Goal: Task Accomplishment & Management: Manage account settings

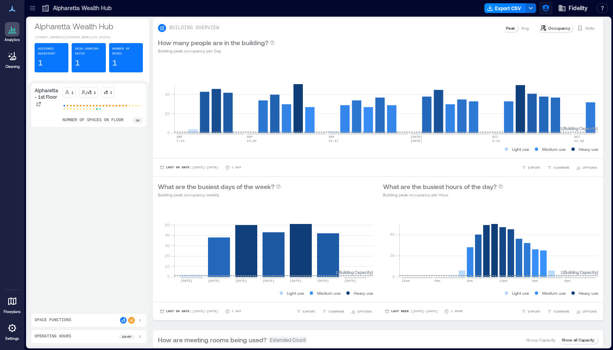
click at [545, 5] on icon "button" at bounding box center [545, 8] width 7 height 7
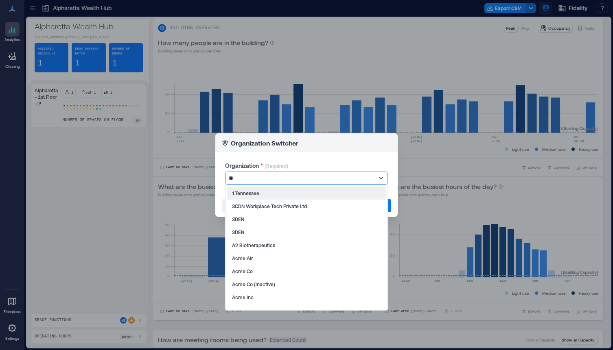
type input "***"
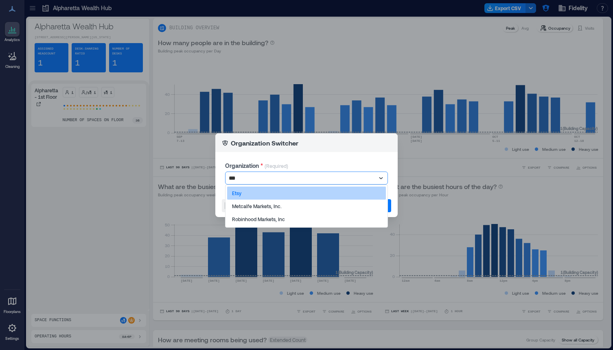
click at [246, 196] on div "Etsy" at bounding box center [306, 193] width 159 height 13
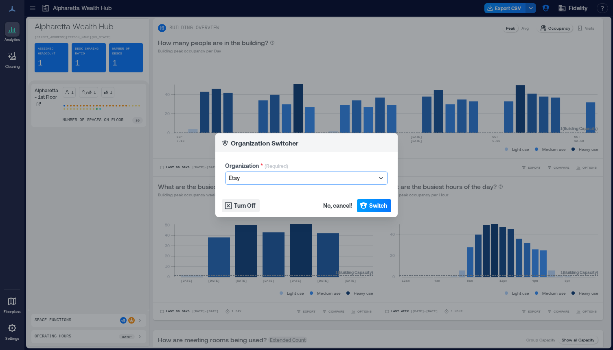
click at [369, 204] on span "Switch" at bounding box center [378, 206] width 18 height 8
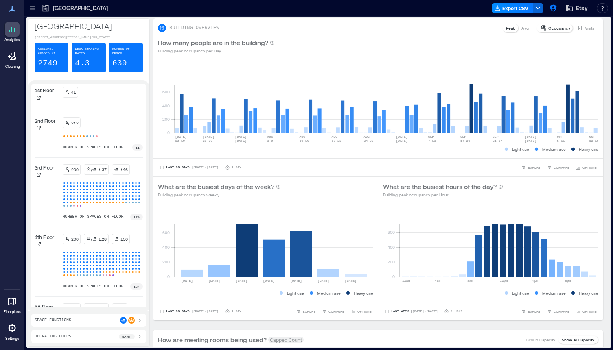
click at [11, 330] on icon at bounding box center [12, 328] width 10 height 10
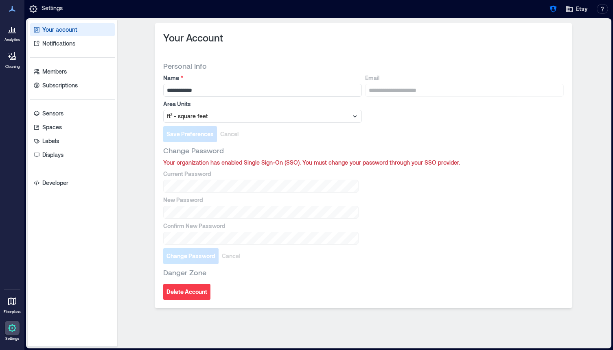
click at [77, 120] on div "Your account Notifications Members Subscriptions Sensors Spaces Labels Displays…" at bounding box center [72, 183] width 89 height 327
click at [70, 113] on link "Sensors" at bounding box center [72, 113] width 85 height 13
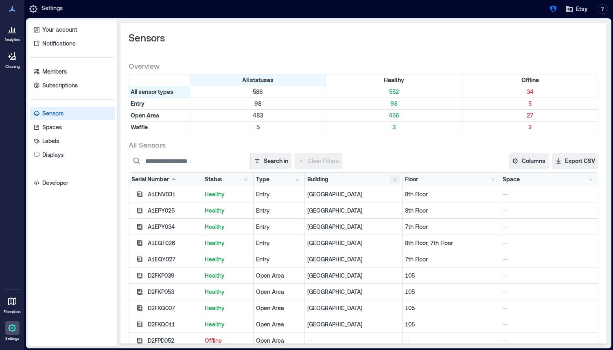
click at [397, 179] on button "button" at bounding box center [395, 179] width 10 height 8
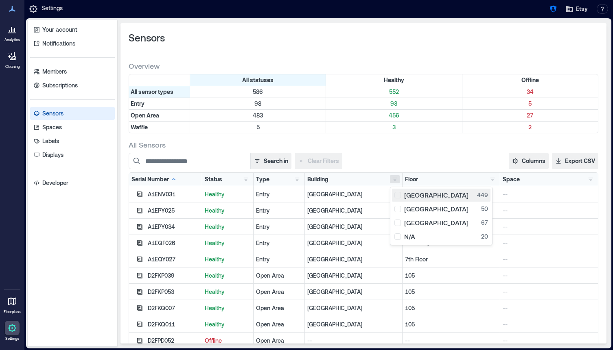
click at [397, 199] on div "[GEOGRAPHIC_DATA] 449" at bounding box center [441, 195] width 94 height 8
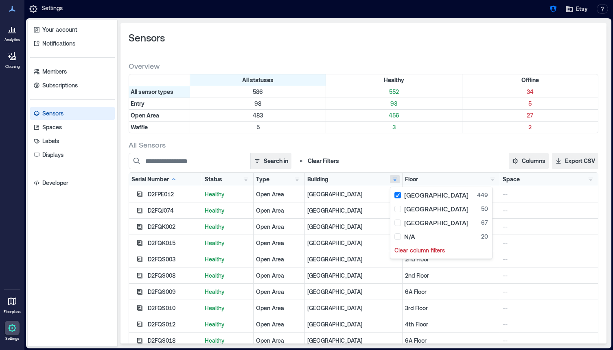
click at [233, 180] on div "Status Healthy 434 Offline 15" at bounding box center [228, 179] width 46 height 8
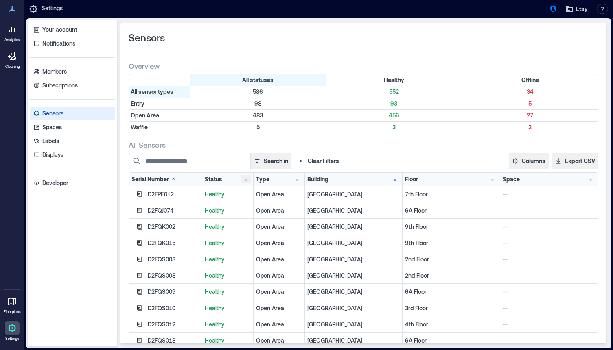
click at [242, 180] on button "button" at bounding box center [246, 179] width 10 height 8
click at [248, 207] on div "Offline 15" at bounding box center [270, 209] width 51 height 8
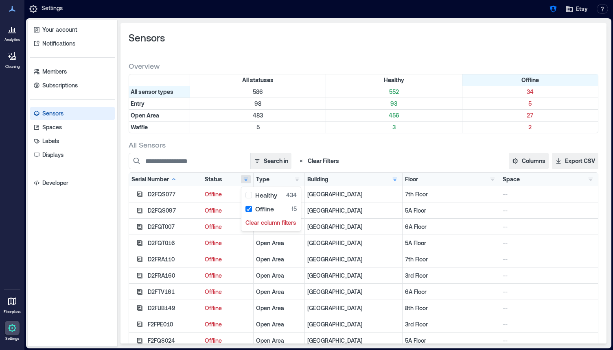
click at [360, 160] on div "Search in Clear Filters" at bounding box center [291, 161] width 325 height 16
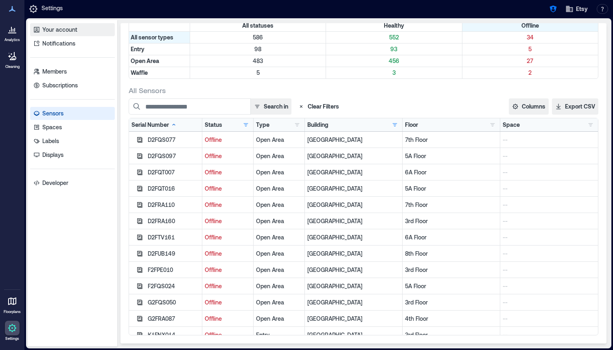
click at [54, 26] on p "Your account" at bounding box center [59, 30] width 35 height 8
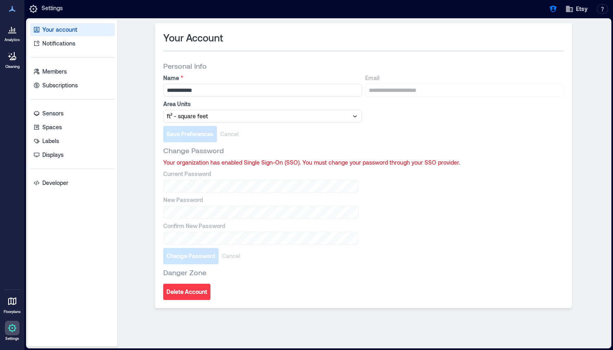
click at [12, 35] on div at bounding box center [12, 29] width 15 height 15
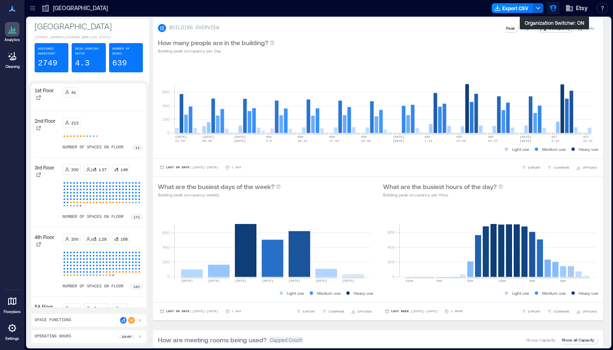
click at [551, 10] on icon "button" at bounding box center [552, 8] width 7 height 7
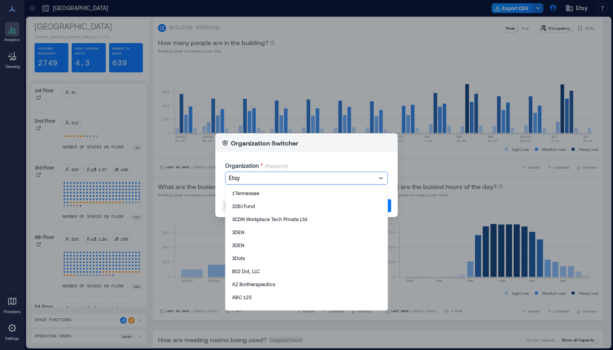
click at [246, 179] on div at bounding box center [302, 178] width 147 height 10
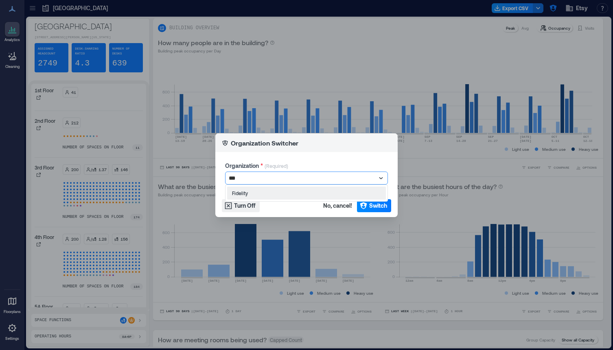
type input "****"
click at [375, 203] on span "Switch" at bounding box center [378, 206] width 18 height 8
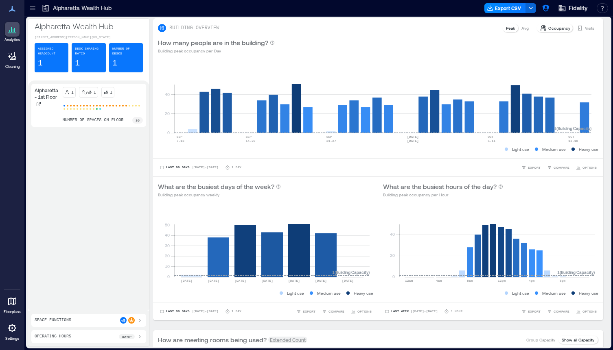
click at [28, 9] on div at bounding box center [32, 8] width 13 height 13
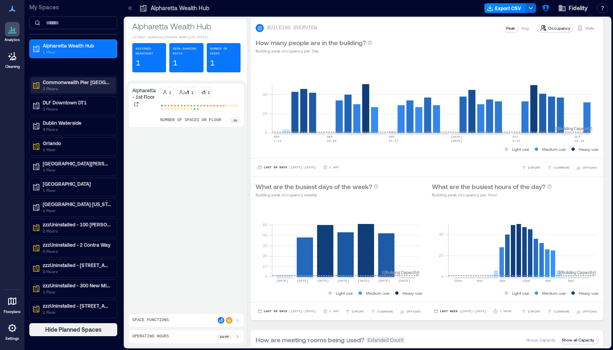
click at [98, 87] on p "3 Floors" at bounding box center [77, 88] width 68 height 7
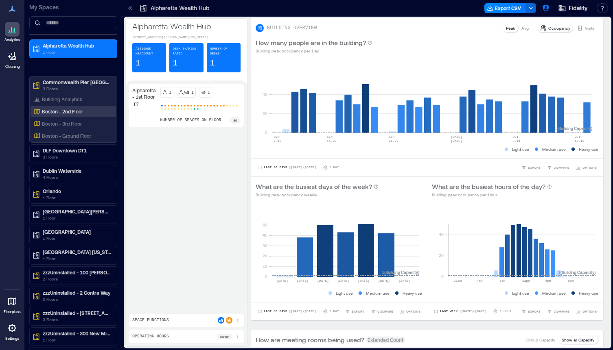
click at [71, 113] on p "Boston - 2nd Floor" at bounding box center [62, 111] width 41 height 7
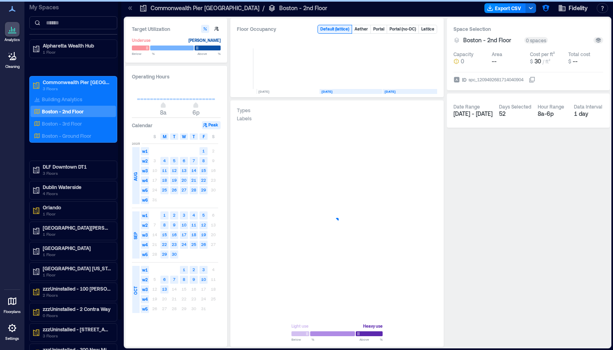
scroll to position [0, 35]
